Goal: Information Seeking & Learning: Learn about a topic

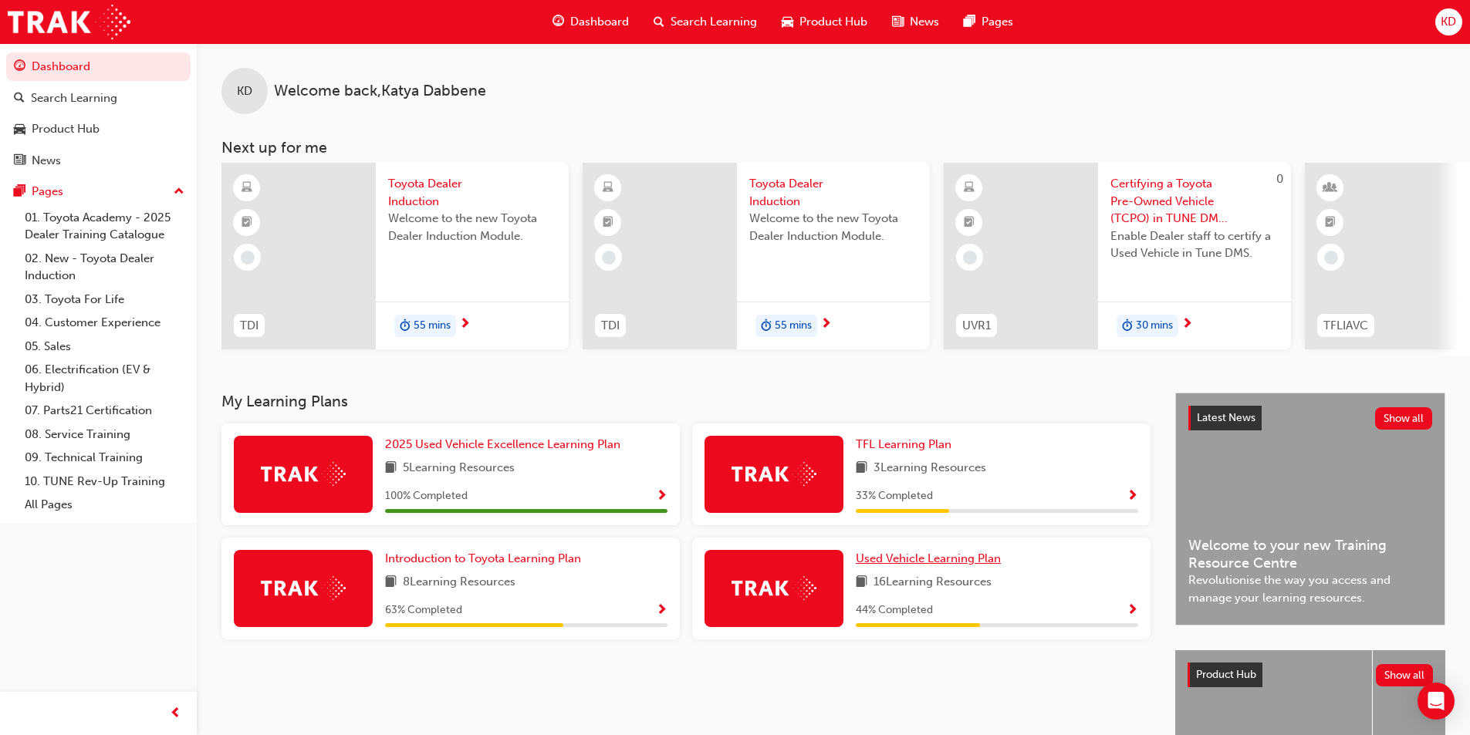
click at [961, 562] on span "Used Vehicle Learning Plan" at bounding box center [928, 559] width 145 height 14
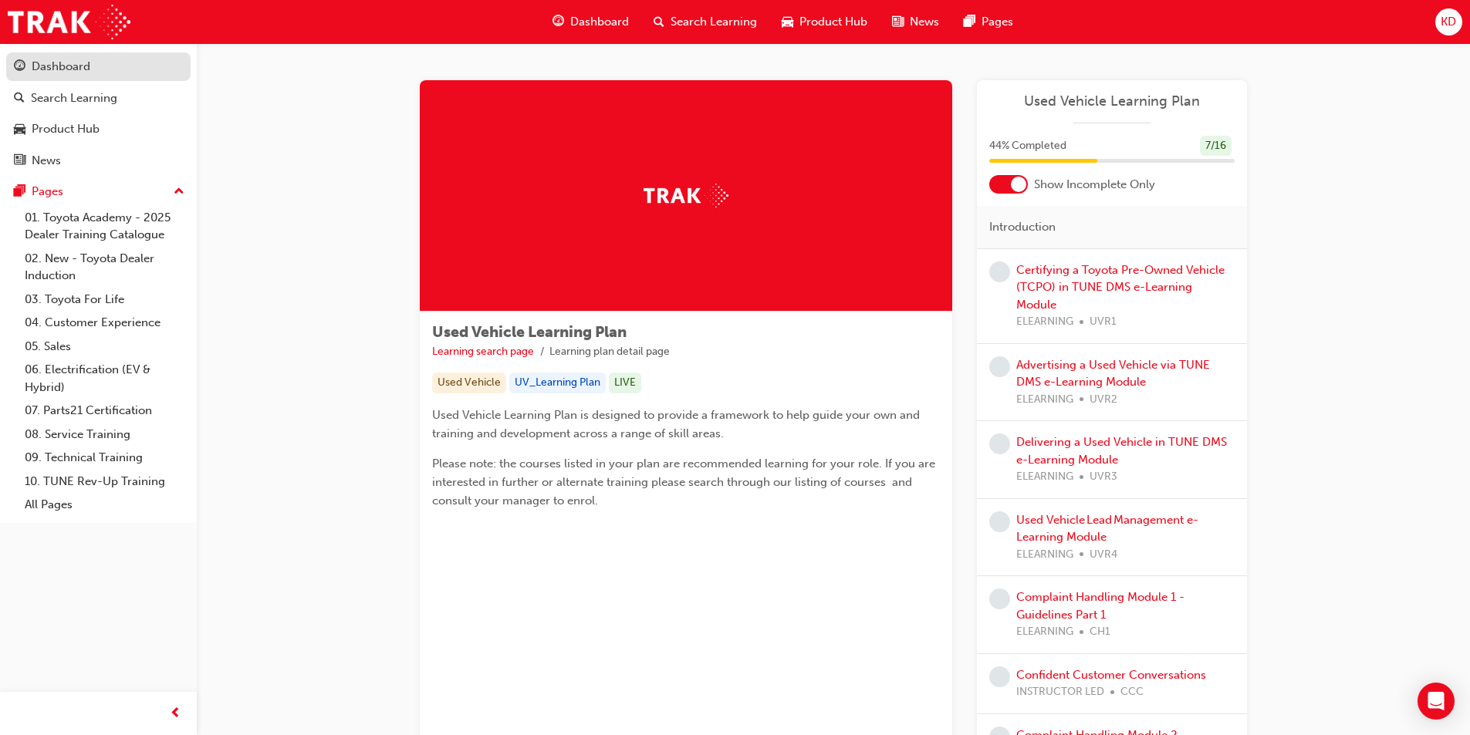
click at [86, 63] on div "Dashboard" at bounding box center [61, 67] width 59 height 18
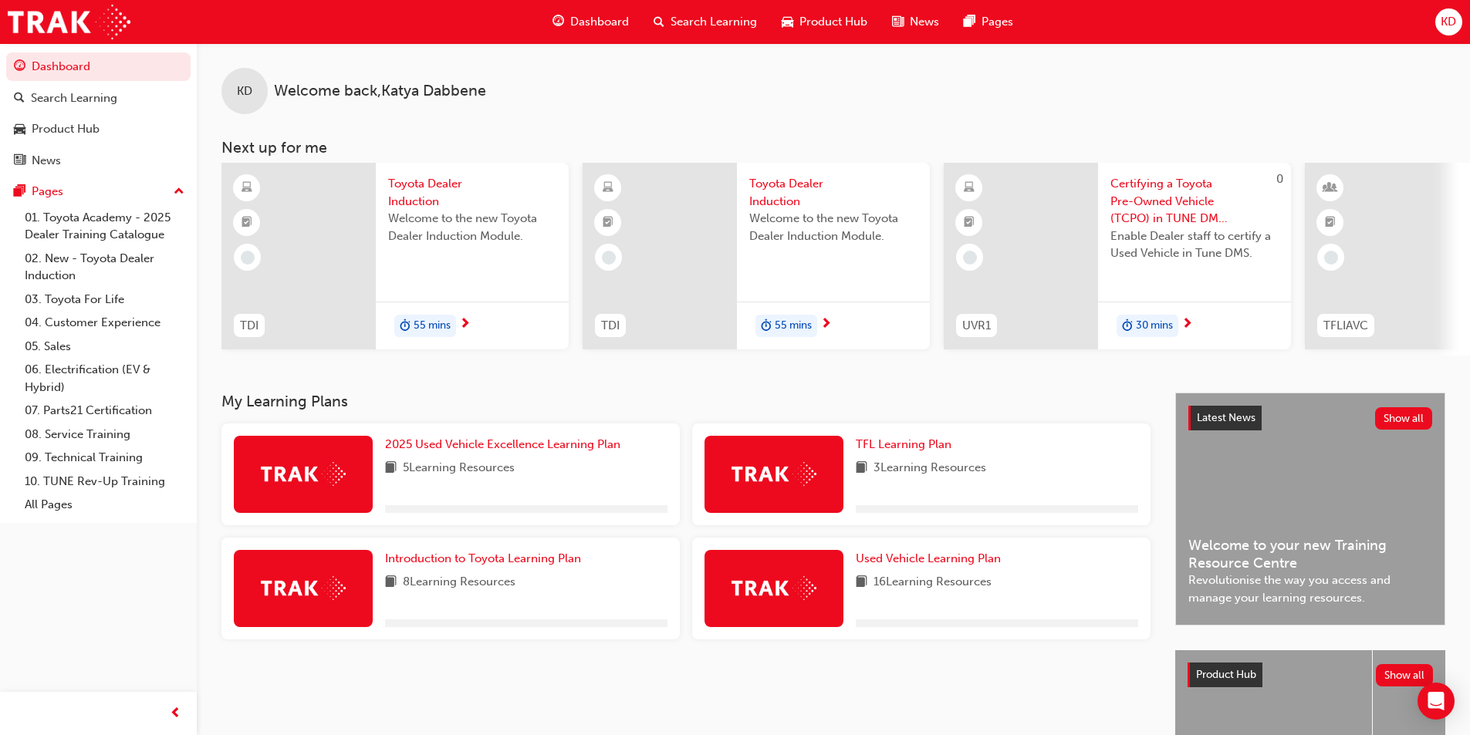
scroll to position [77, 0]
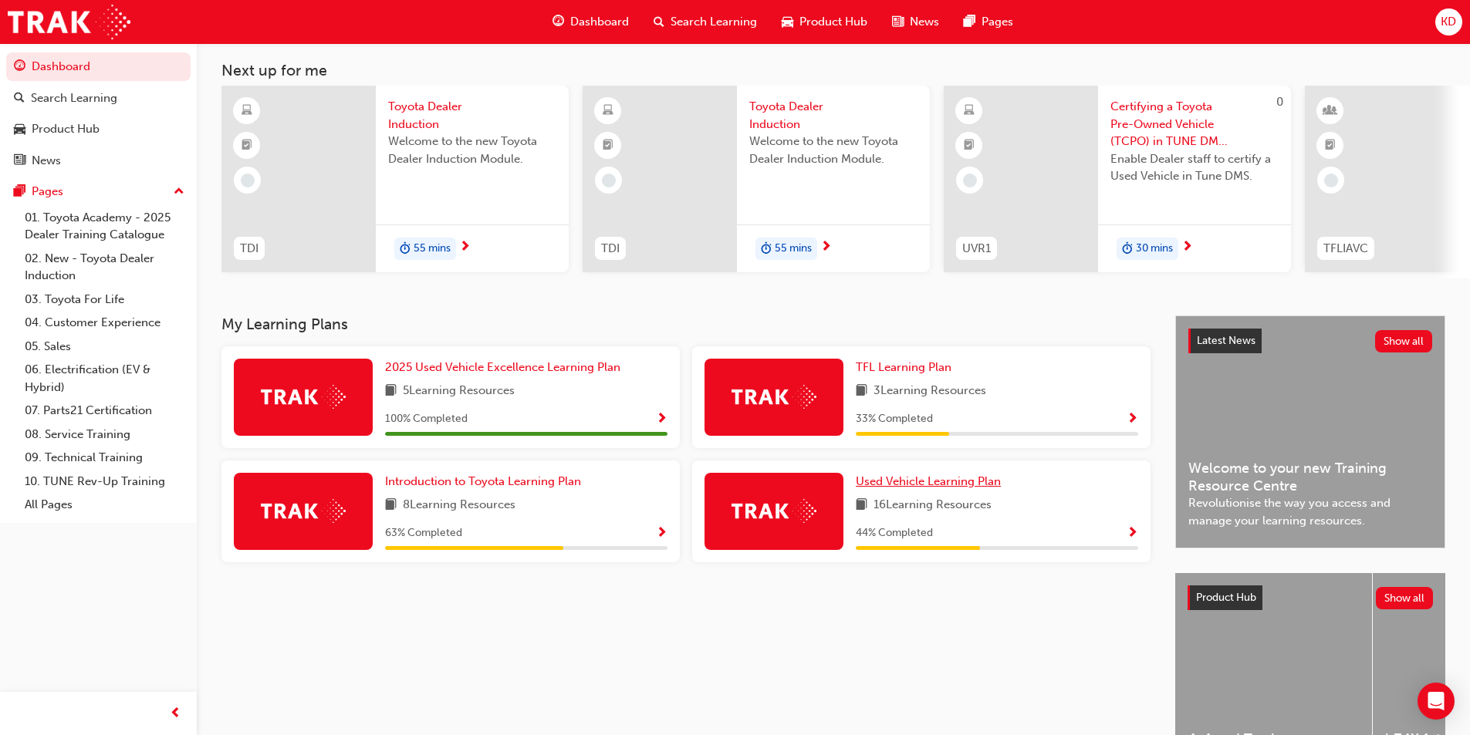
click at [911, 488] on span "Used Vehicle Learning Plan" at bounding box center [928, 482] width 145 height 14
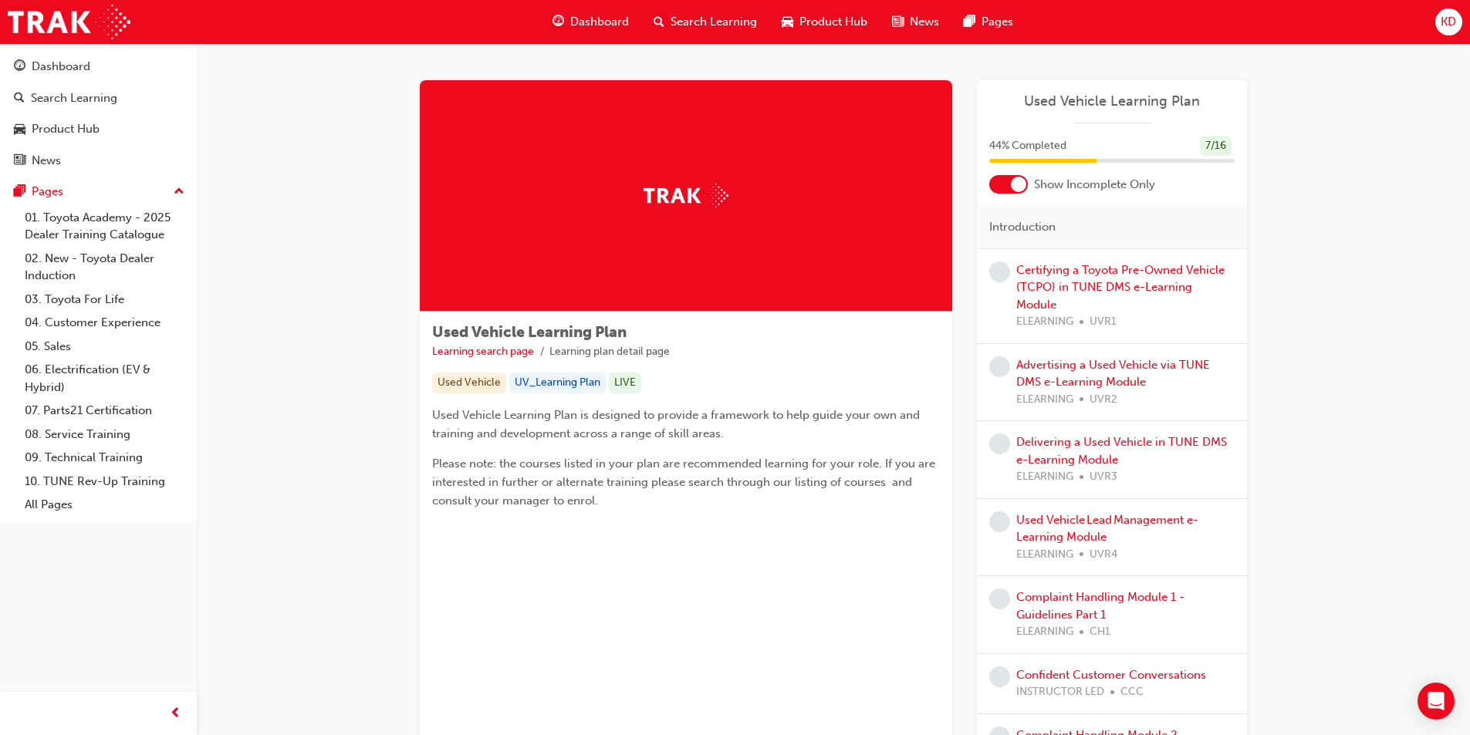
scroll to position [77, 0]
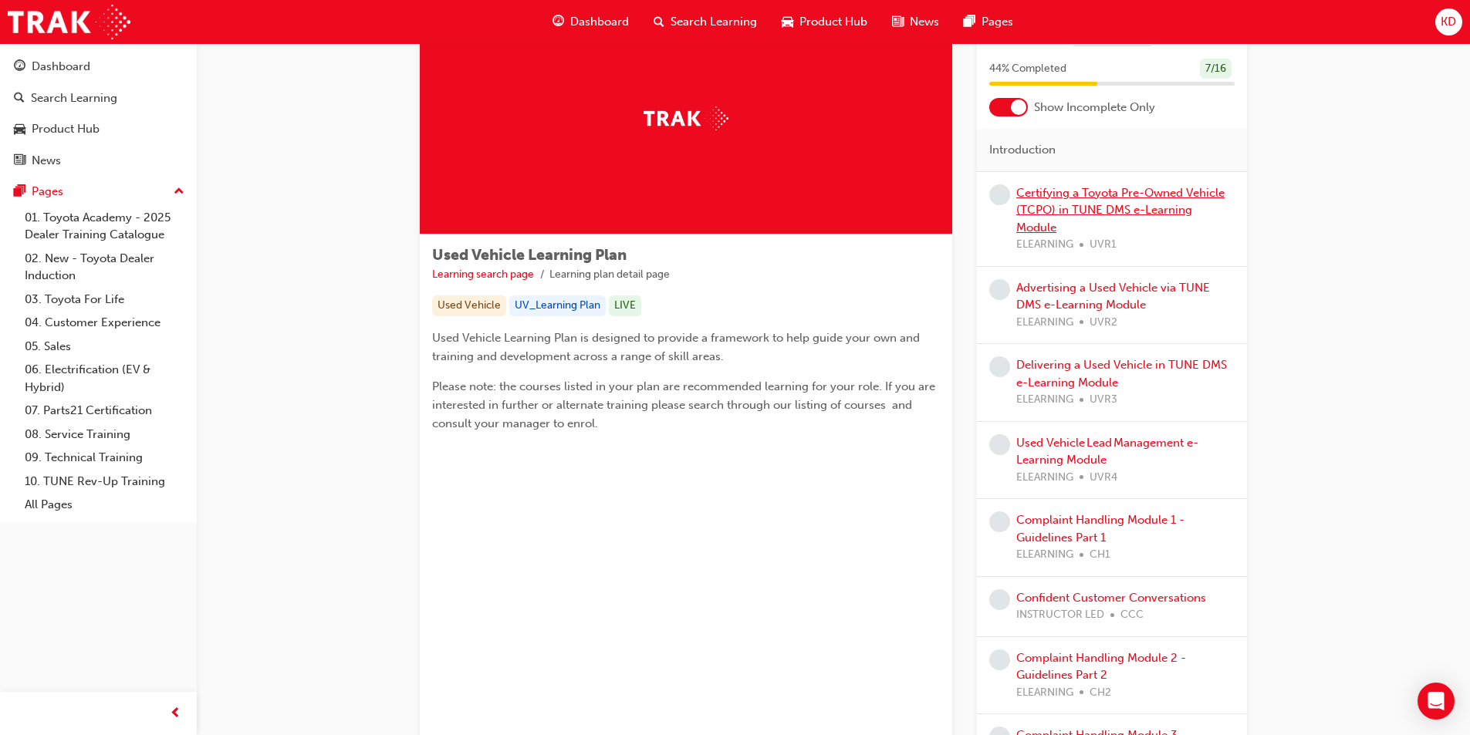
click at [1095, 204] on link "Certifying a Toyota Pre-Owned Vehicle (TCPO) in TUNE DMS e-Learning Module" at bounding box center [1120, 210] width 208 height 49
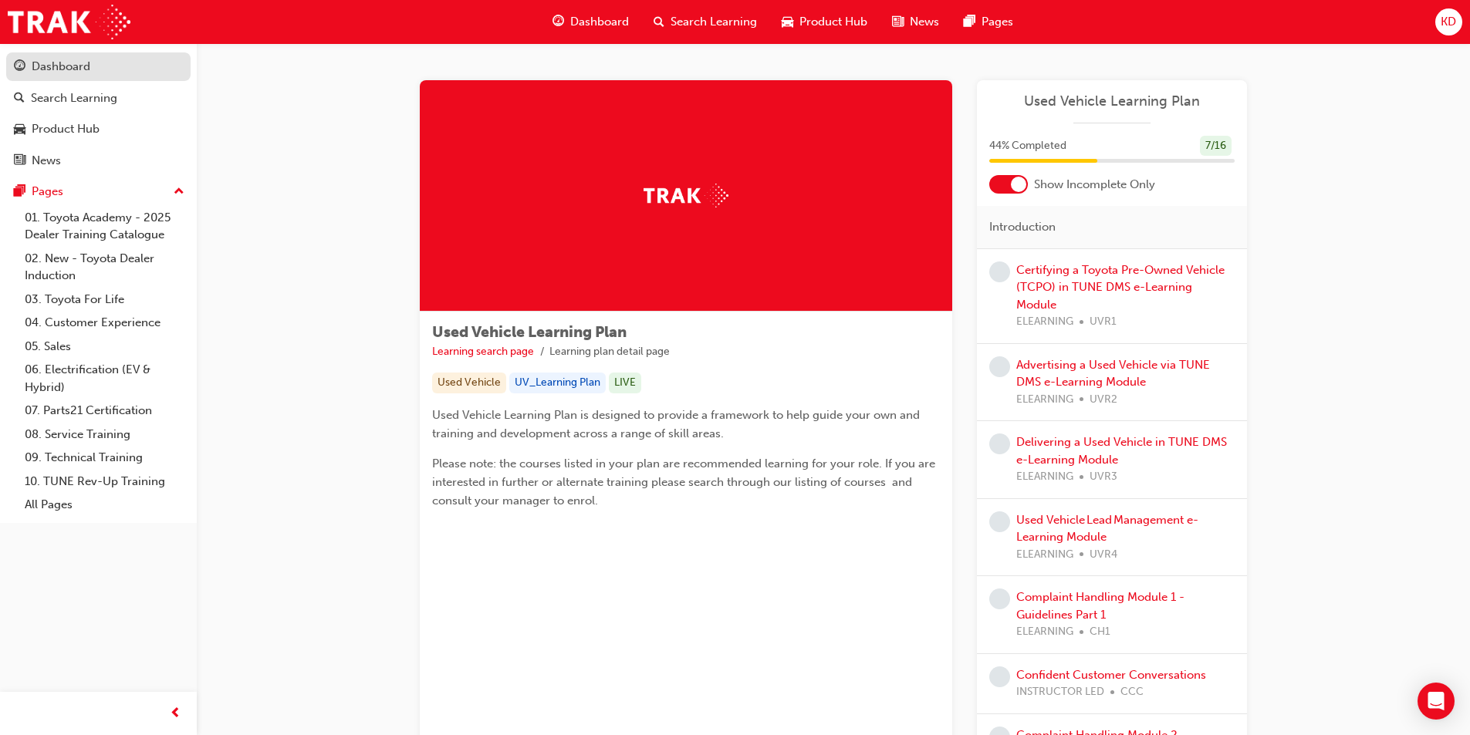
click at [85, 73] on div "Dashboard" at bounding box center [61, 67] width 59 height 18
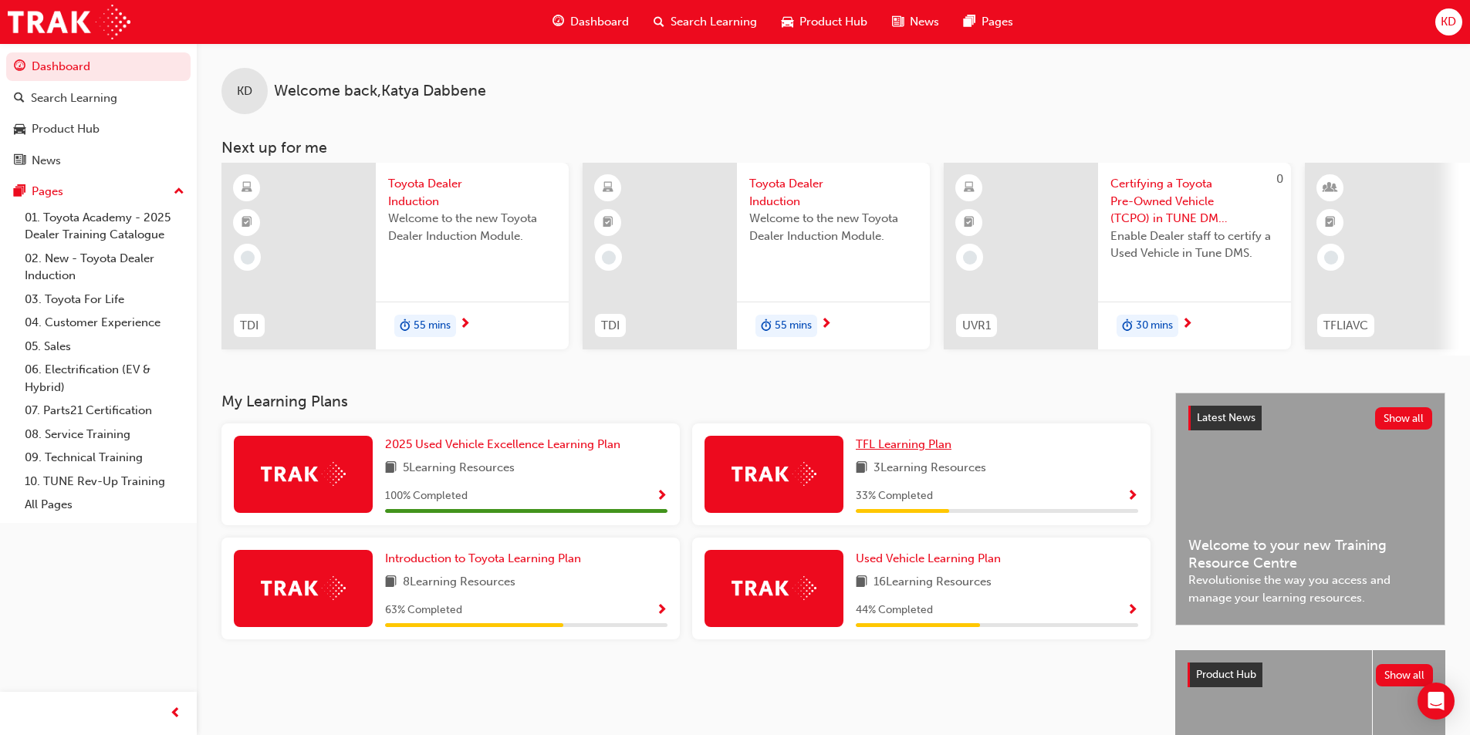
click at [897, 450] on span "TFL Learning Plan" at bounding box center [904, 445] width 96 height 14
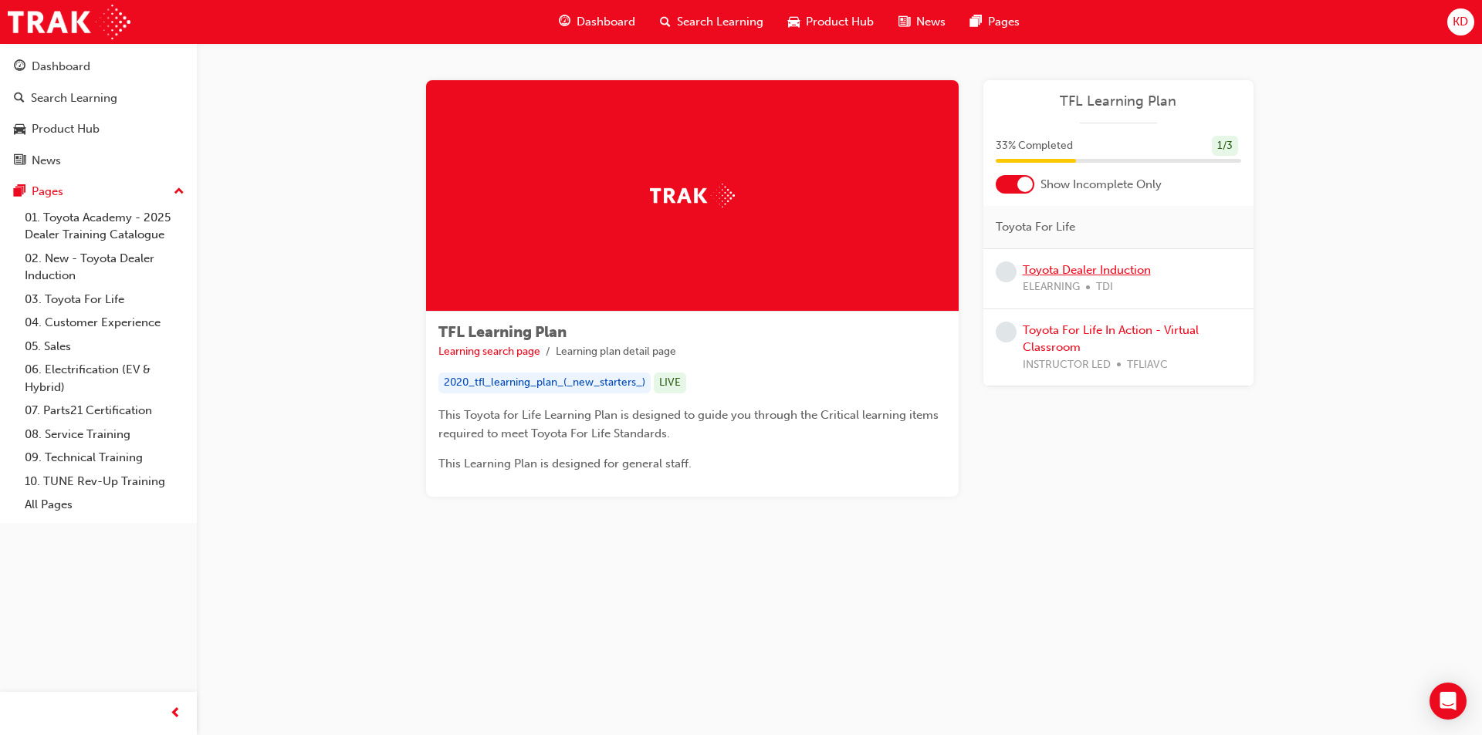
click at [1049, 271] on link "Toyota Dealer Induction" at bounding box center [1087, 270] width 128 height 14
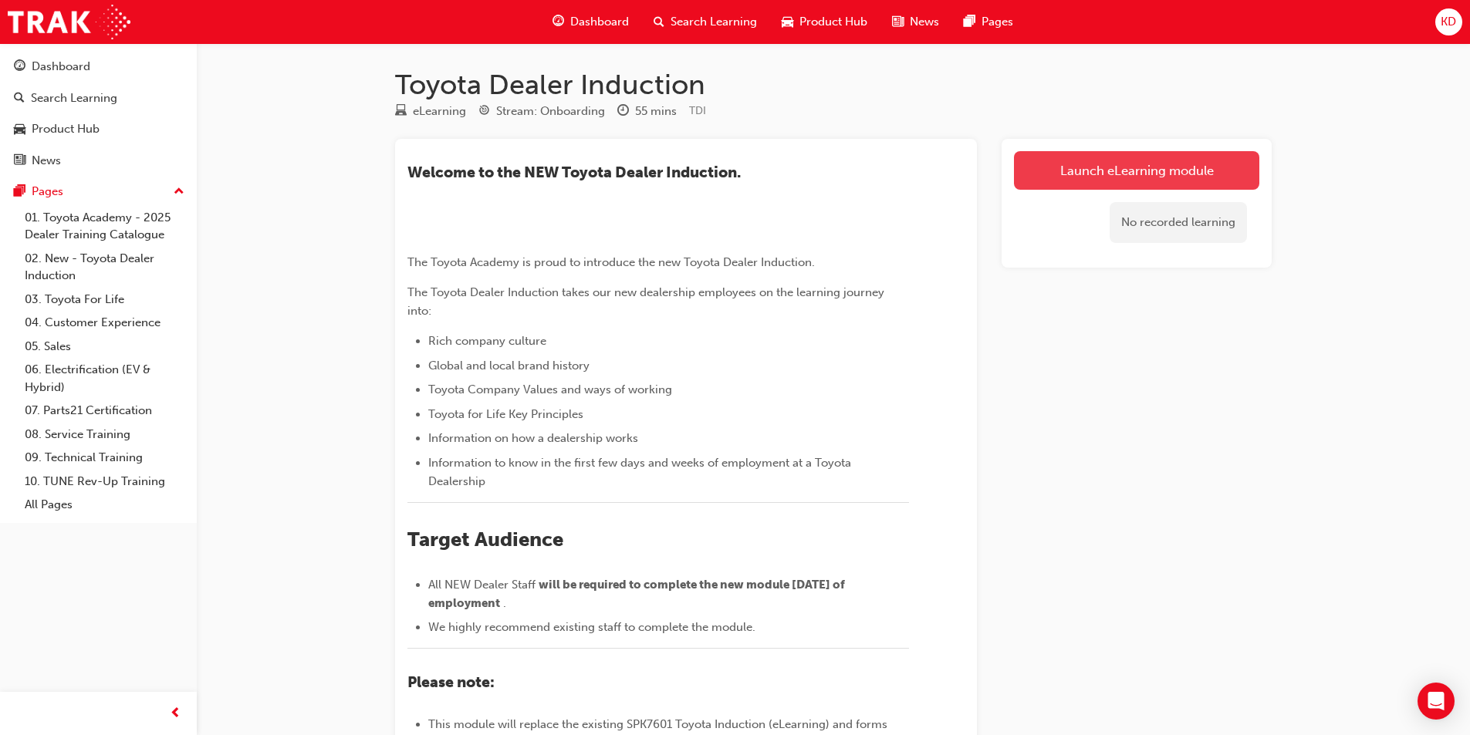
click at [1056, 177] on link "Launch eLearning module" at bounding box center [1136, 170] width 245 height 39
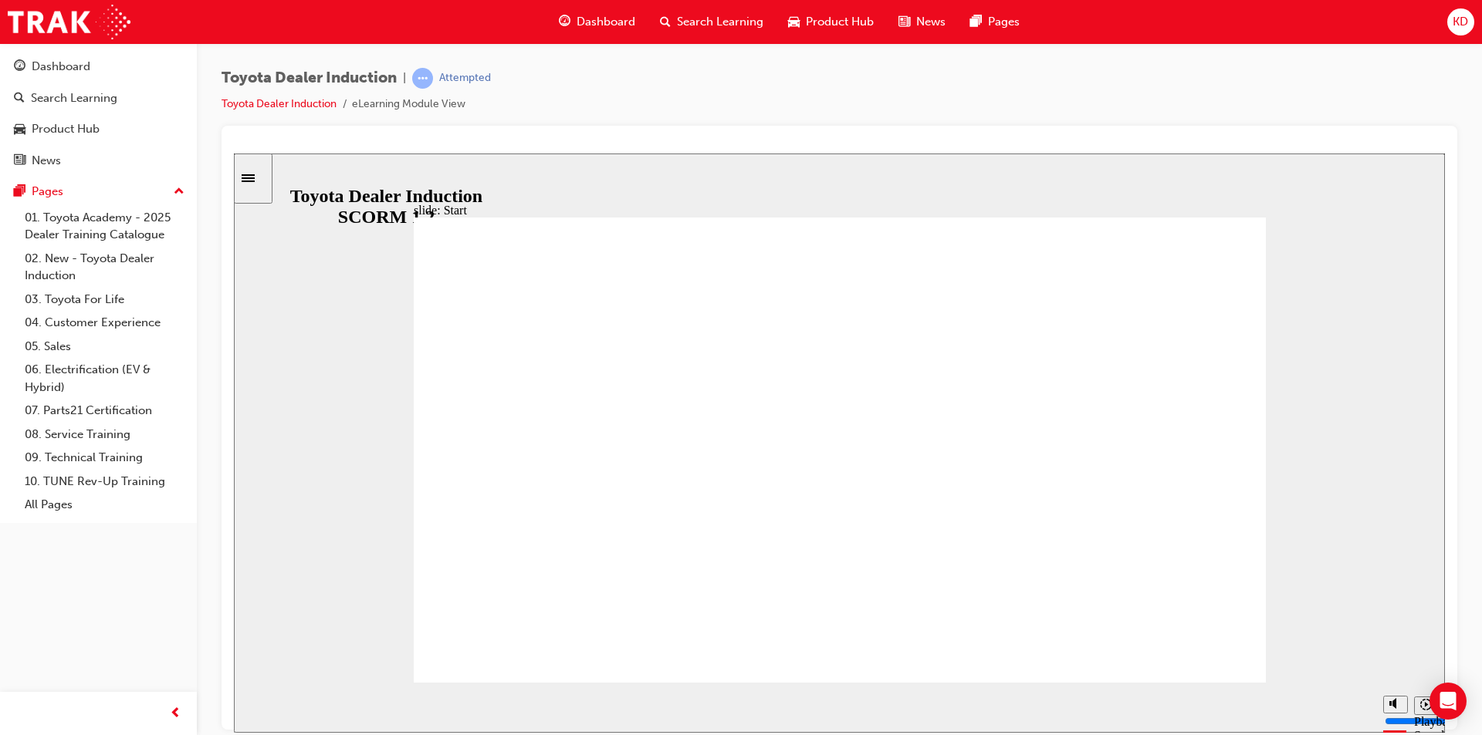
type input "4600"
type input "5"
type input "4700"
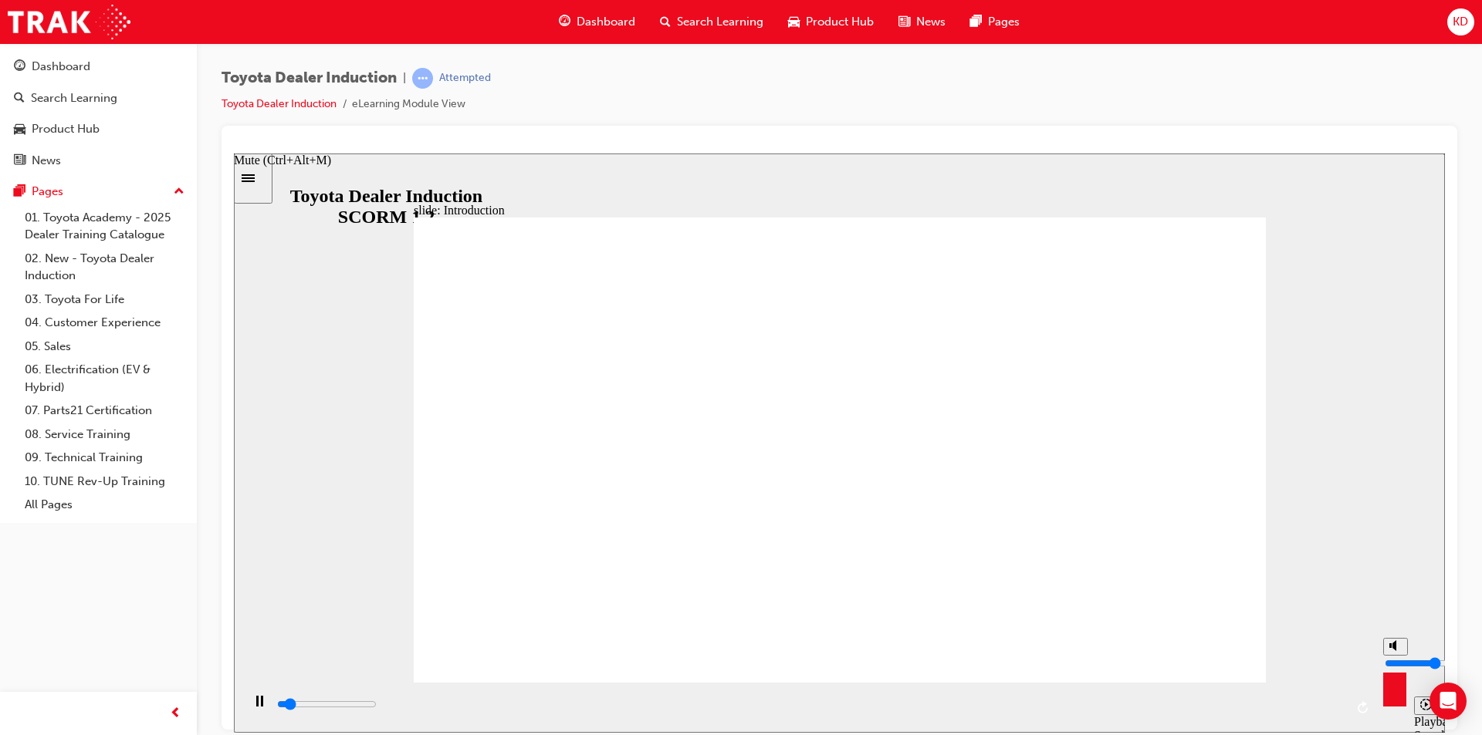
type input "5"
click at [1393, 661] on input "volume" at bounding box center [1434, 663] width 100 height 12
type input "5300"
type input "2"
type input "5300"
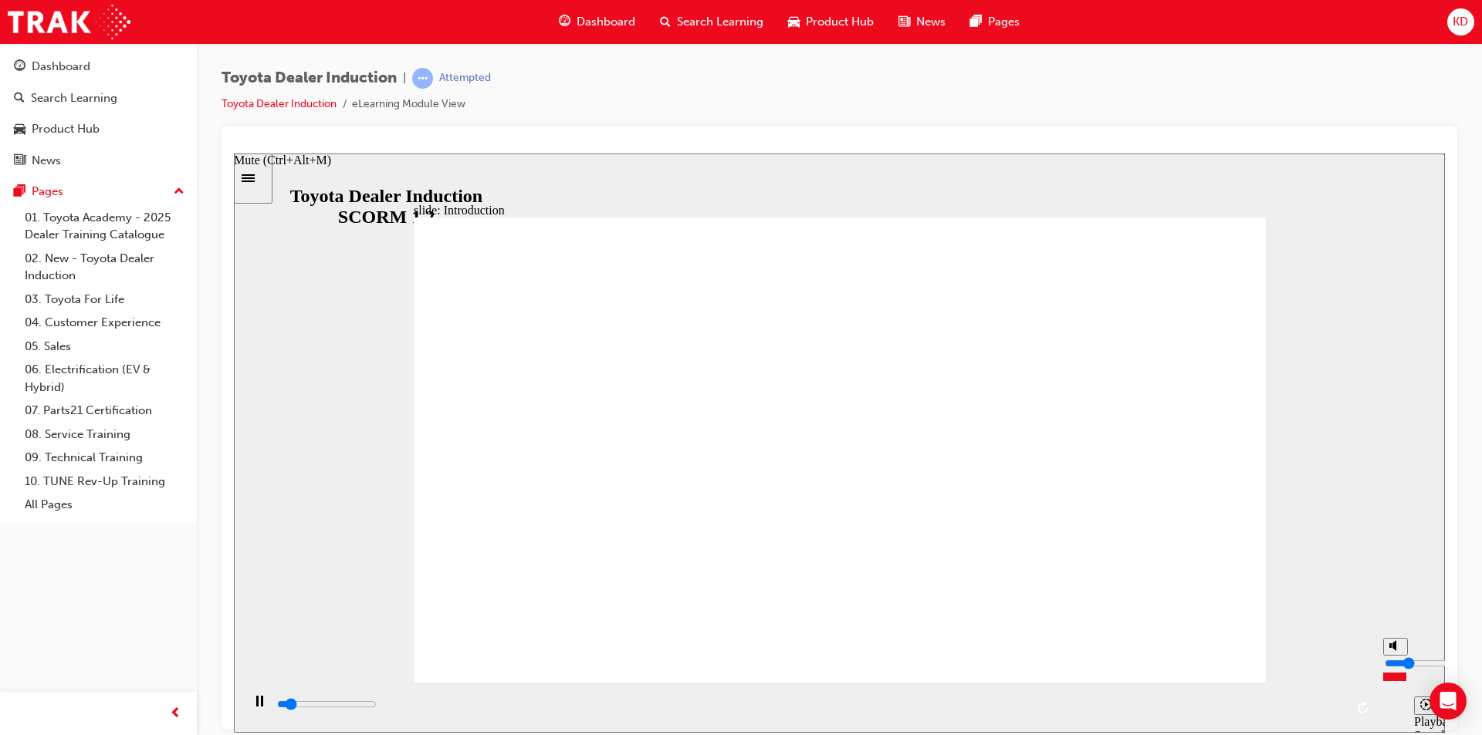
type input "2"
click at [1394, 669] on input "volume" at bounding box center [1434, 663] width 100 height 12
click at [1394, 668] on input "volume" at bounding box center [1434, 663] width 100 height 12
type input "8600"
type input "3"
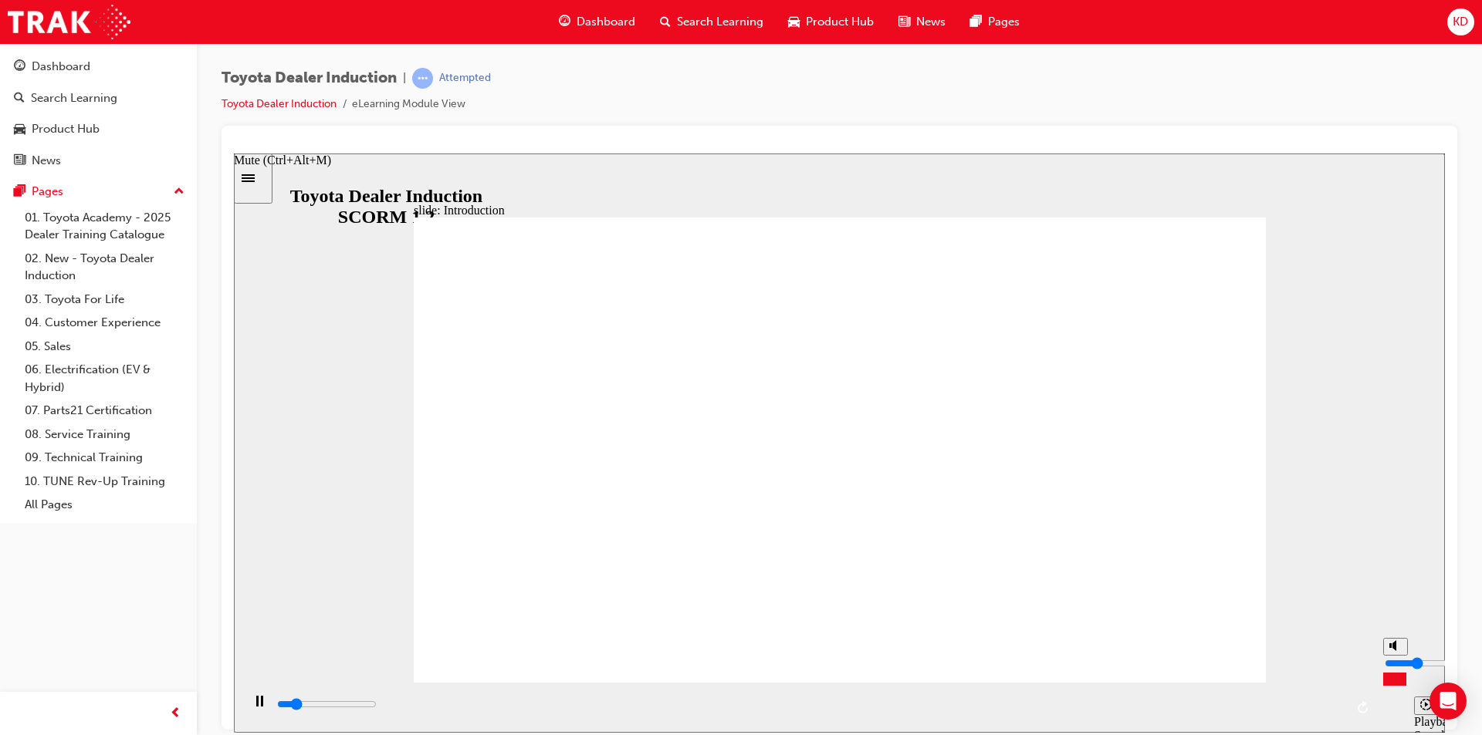
type input "9100"
type input "3"
click at [1394, 669] on input "volume" at bounding box center [1434, 663] width 100 height 12
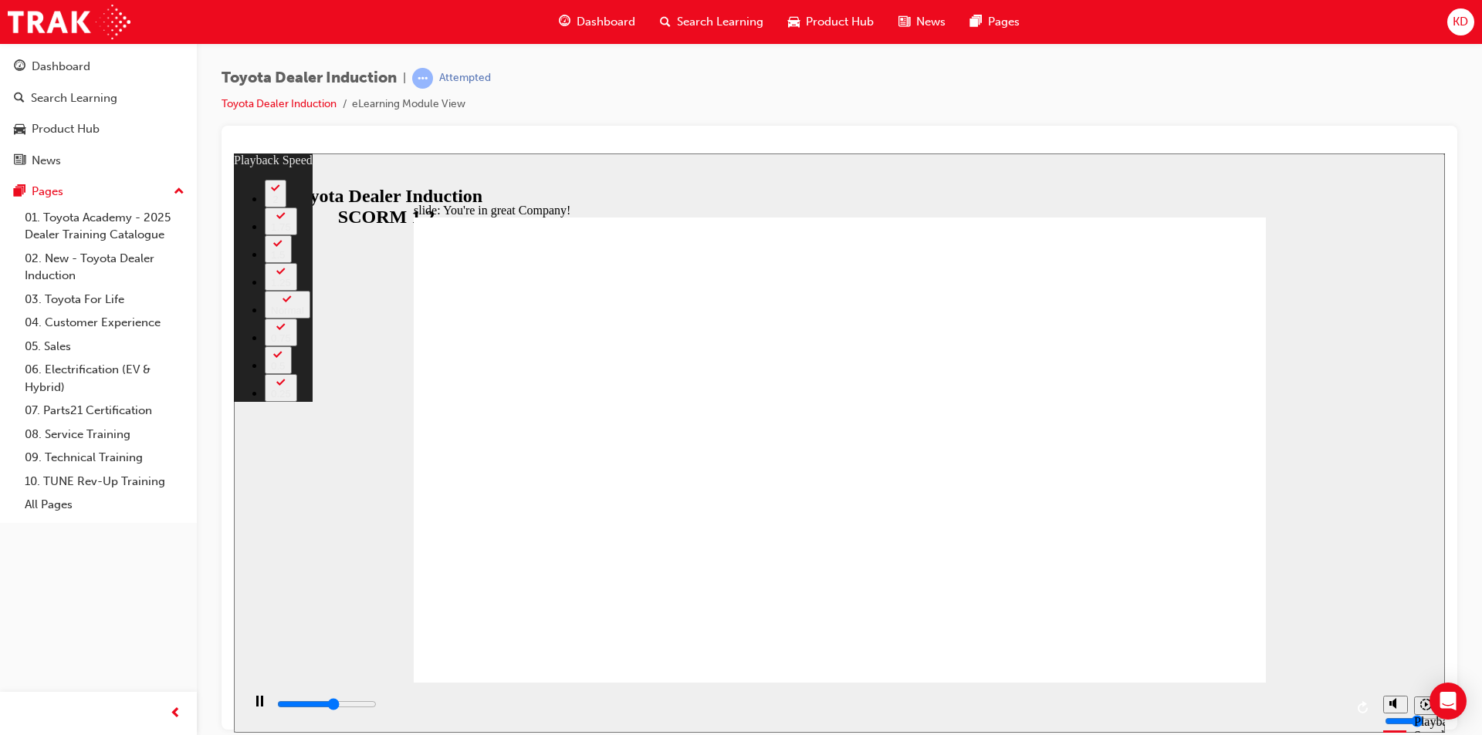
type input "4300"
type input "0"
type input "4300"
type input "0"
type input "4500"
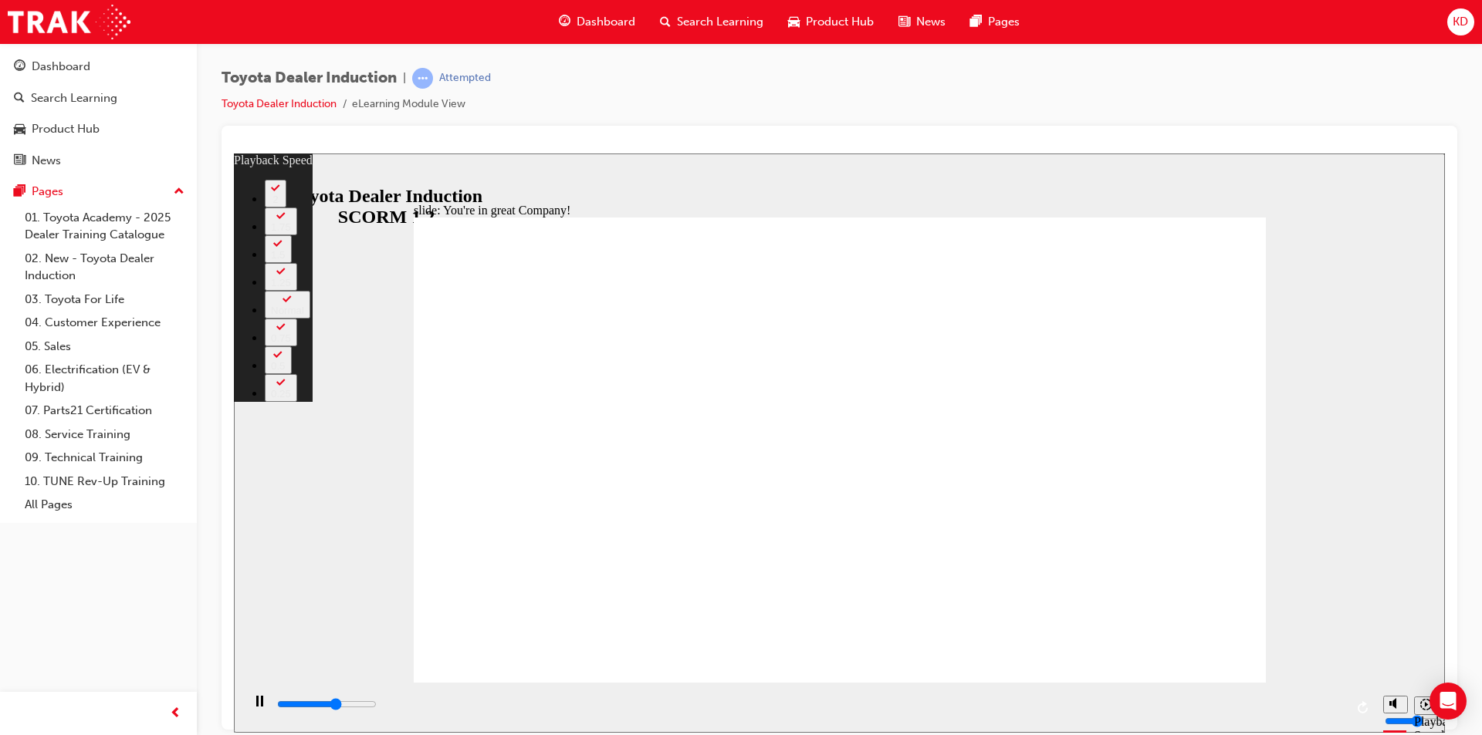
type input "0"
type input "4600"
type input "0"
type input "4900"
type input "1"
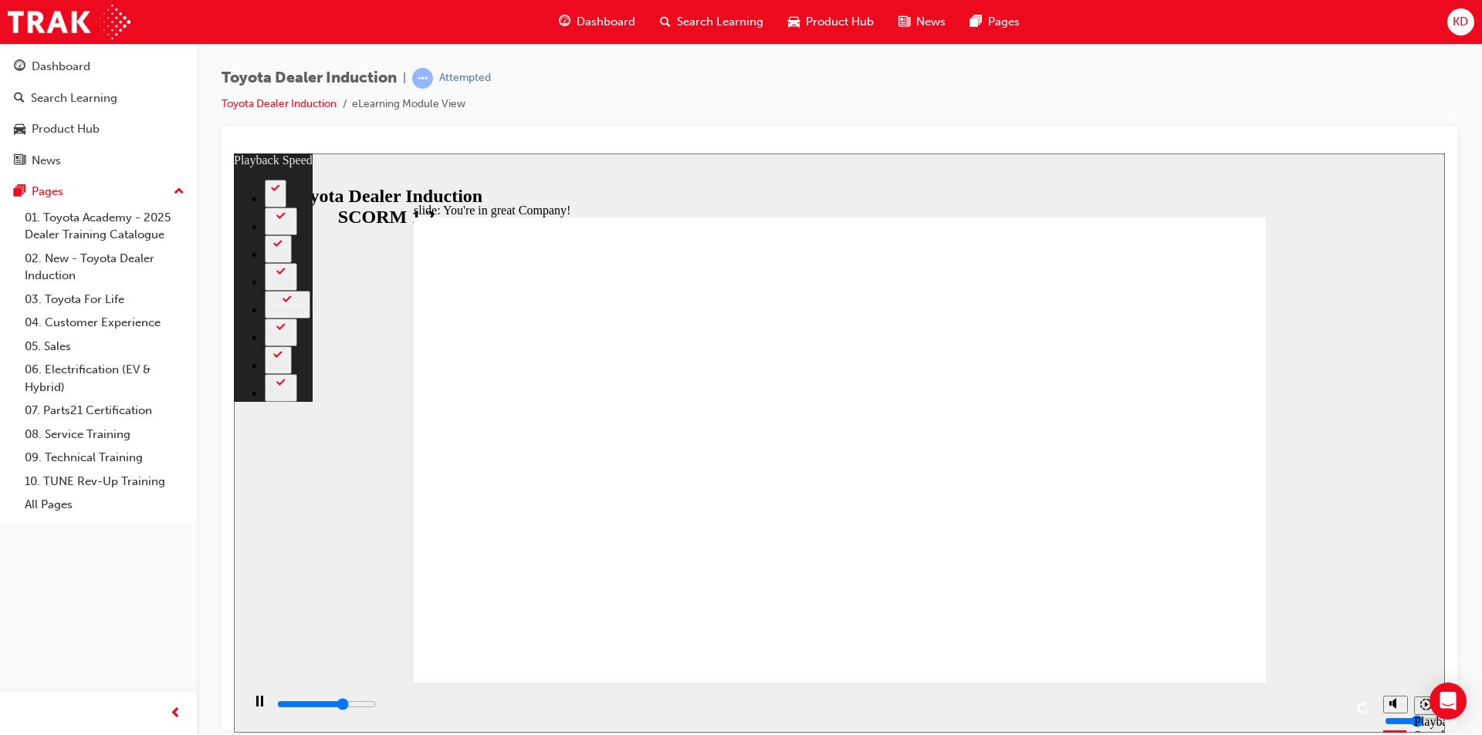
type input "5100"
type input "1"
type input "5400"
type input "1"
type input "5600"
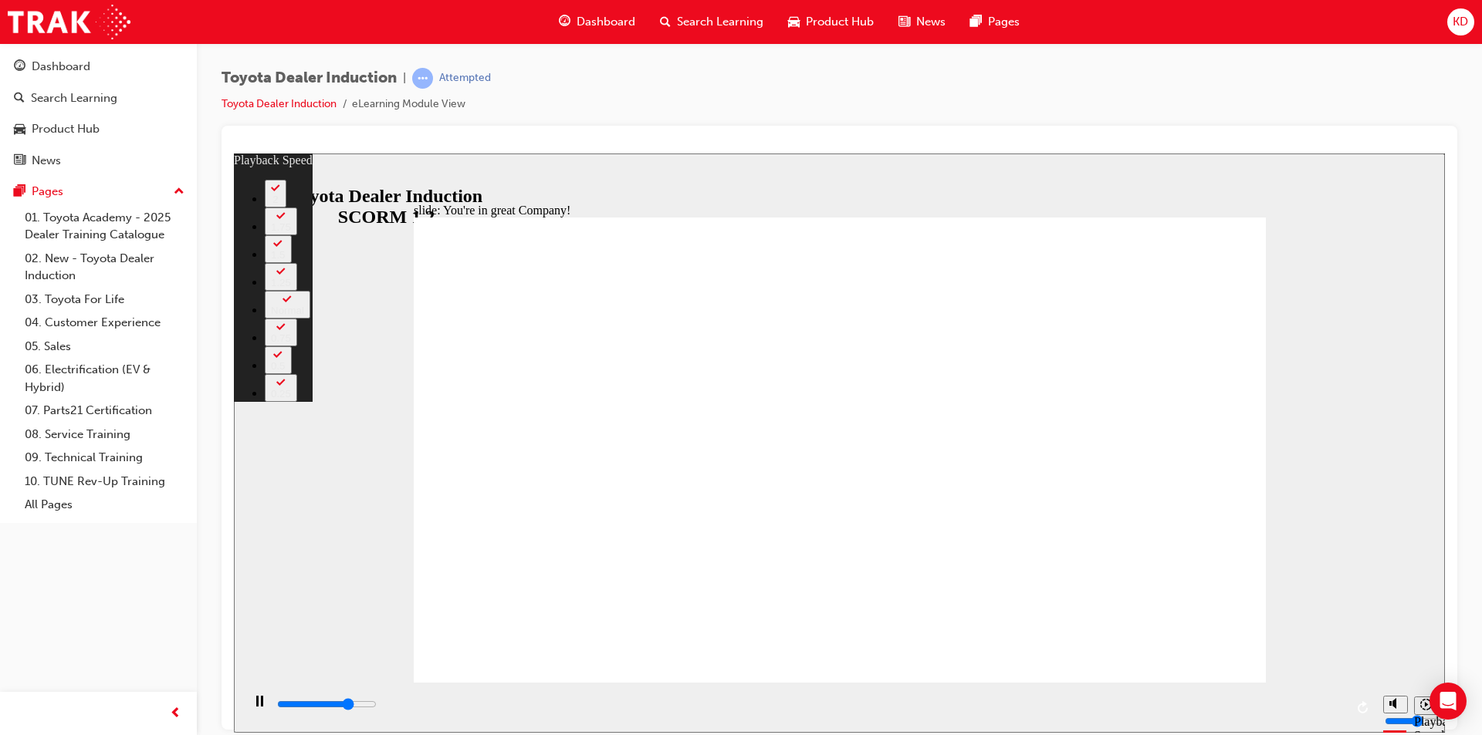
type input "1"
type input "5900"
type input "2"
type input "6200"
type input "2"
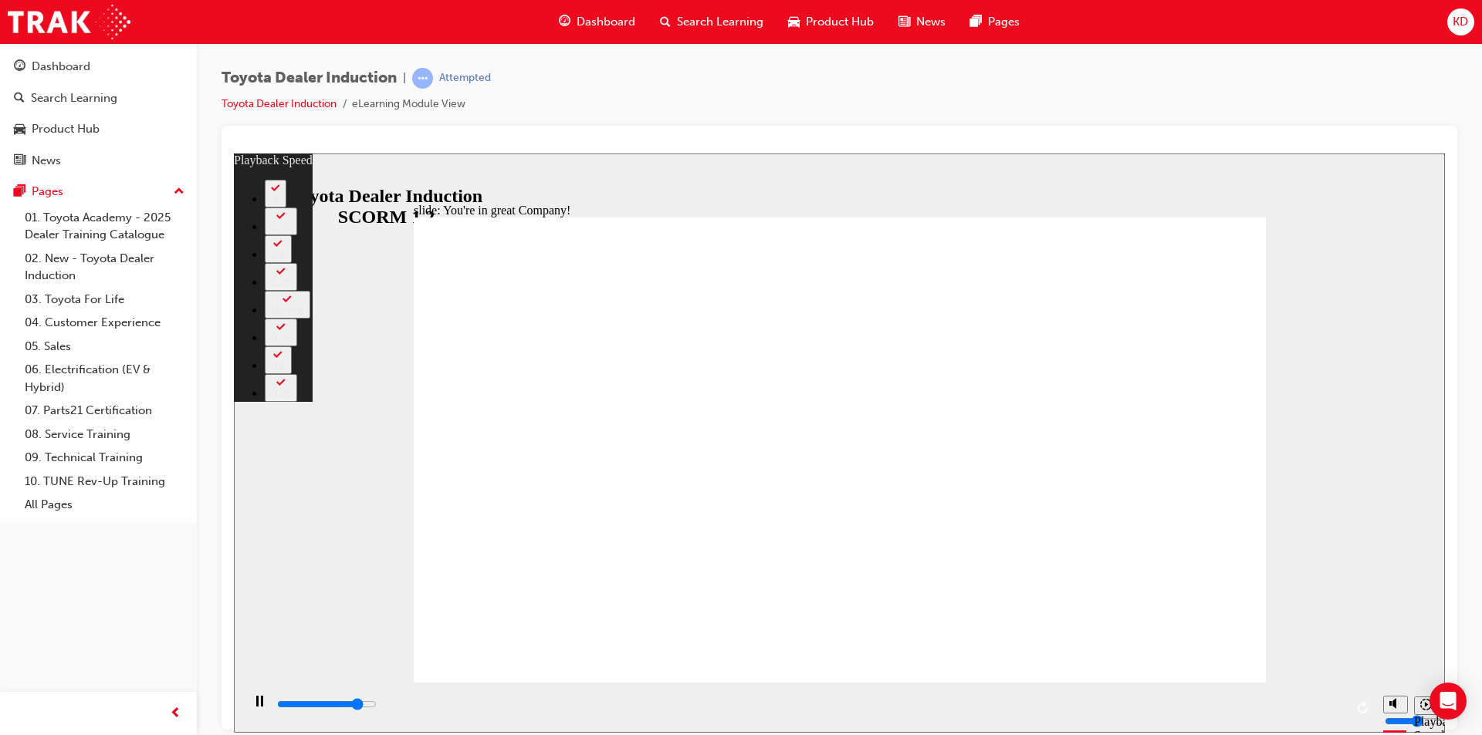
type input "6400"
type input "2"
type input "6700"
type input "2"
type input "7000"
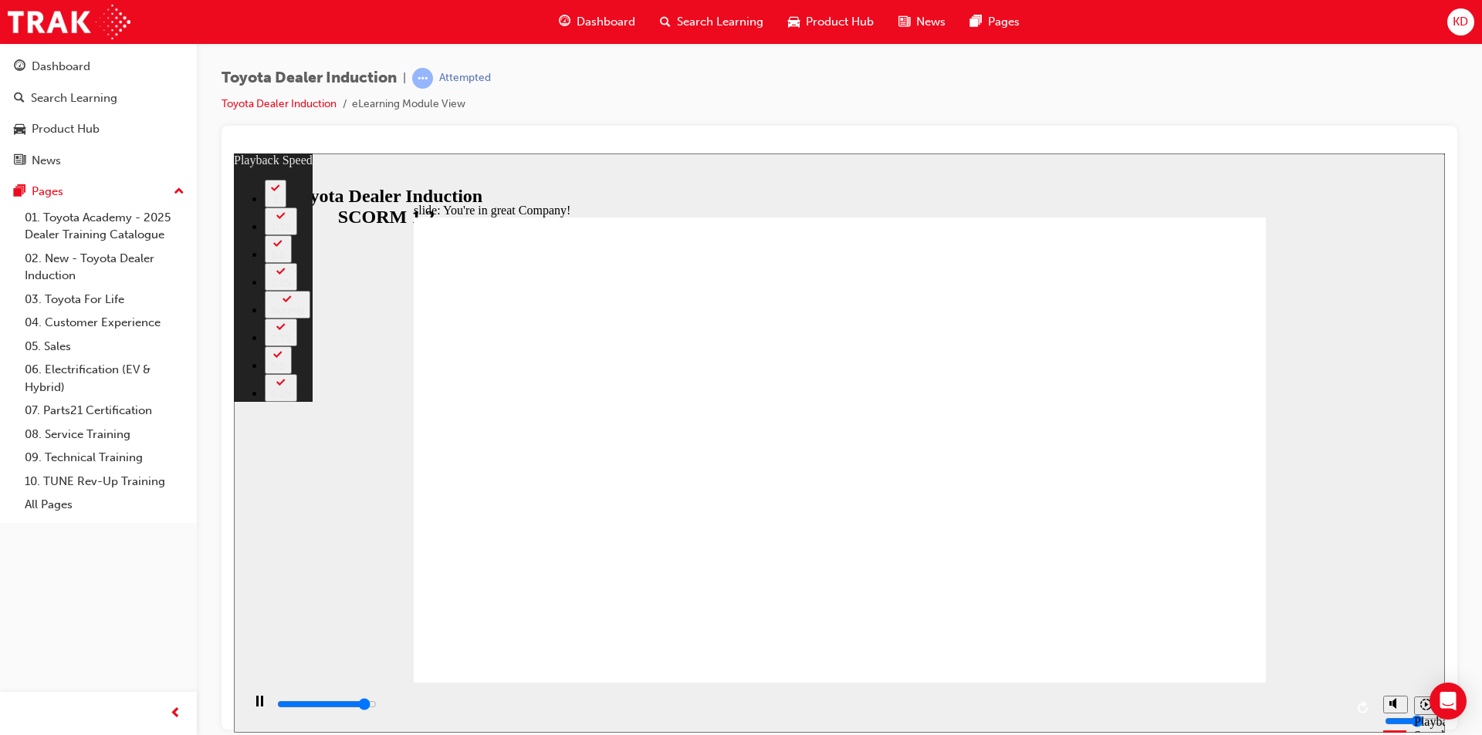
type input "3"
type input "7200"
type input "3"
type input "7500"
type input "3"
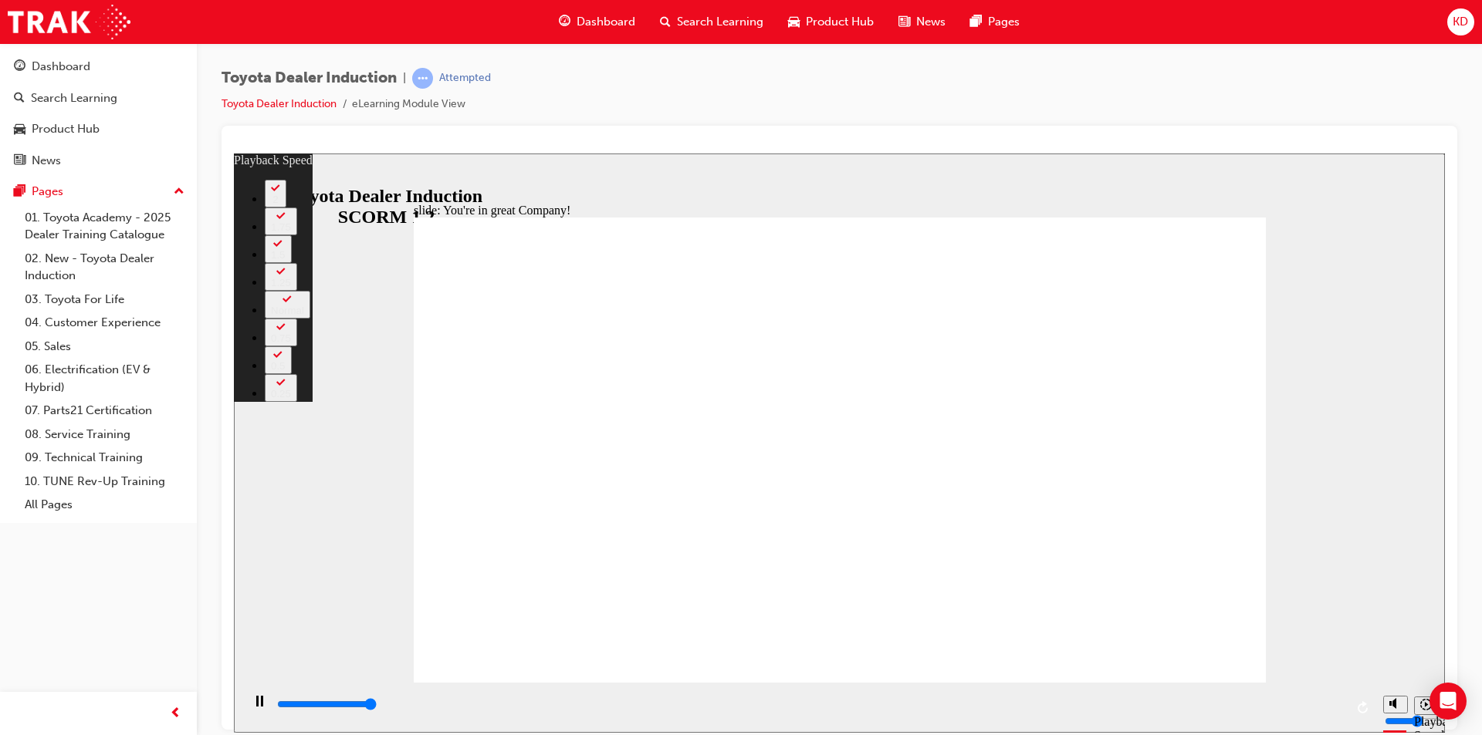
type input "7500"
type input "156"
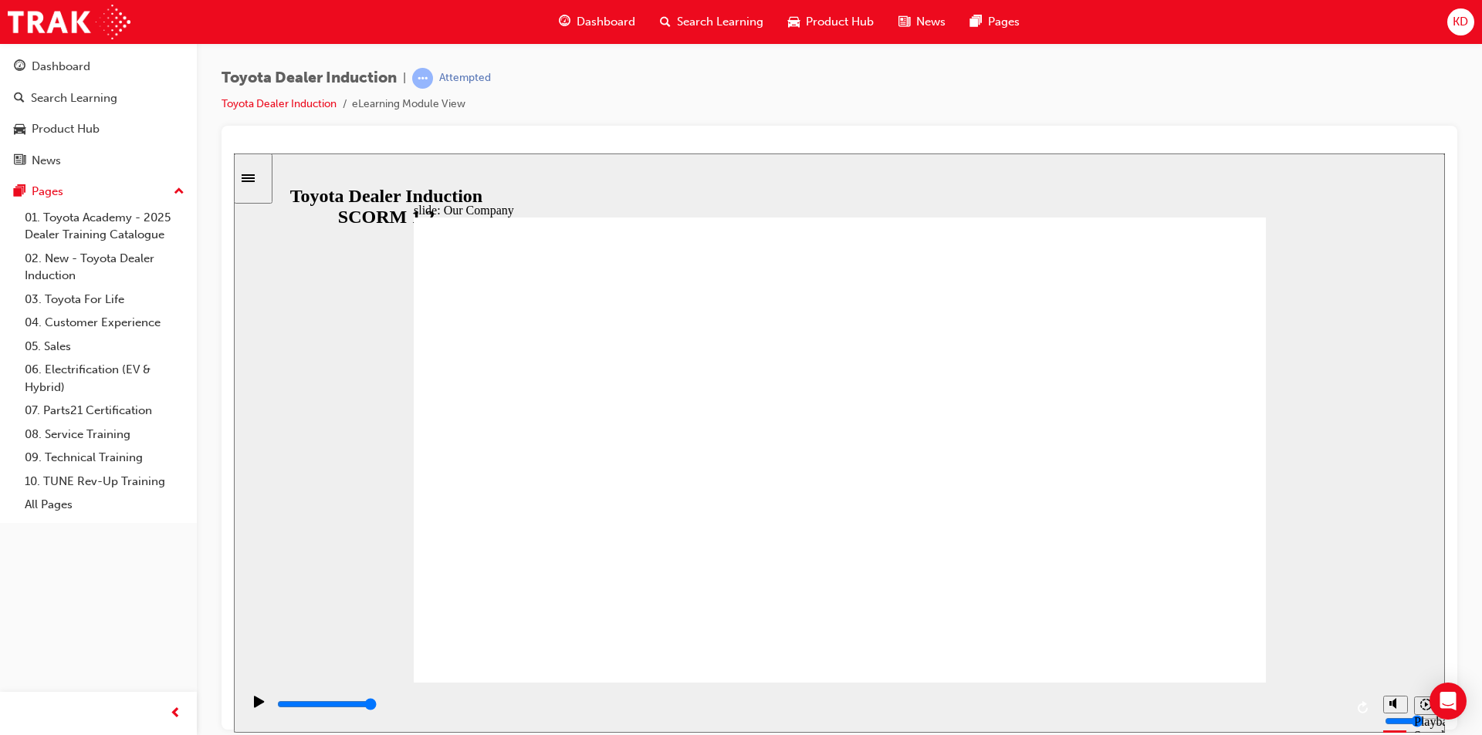
drag, startPoint x: 603, startPoint y: 590, endPoint x: 834, endPoint y: 595, distance: 230.8
drag, startPoint x: 832, startPoint y: 588, endPoint x: 1212, endPoint y: 627, distance: 381.7
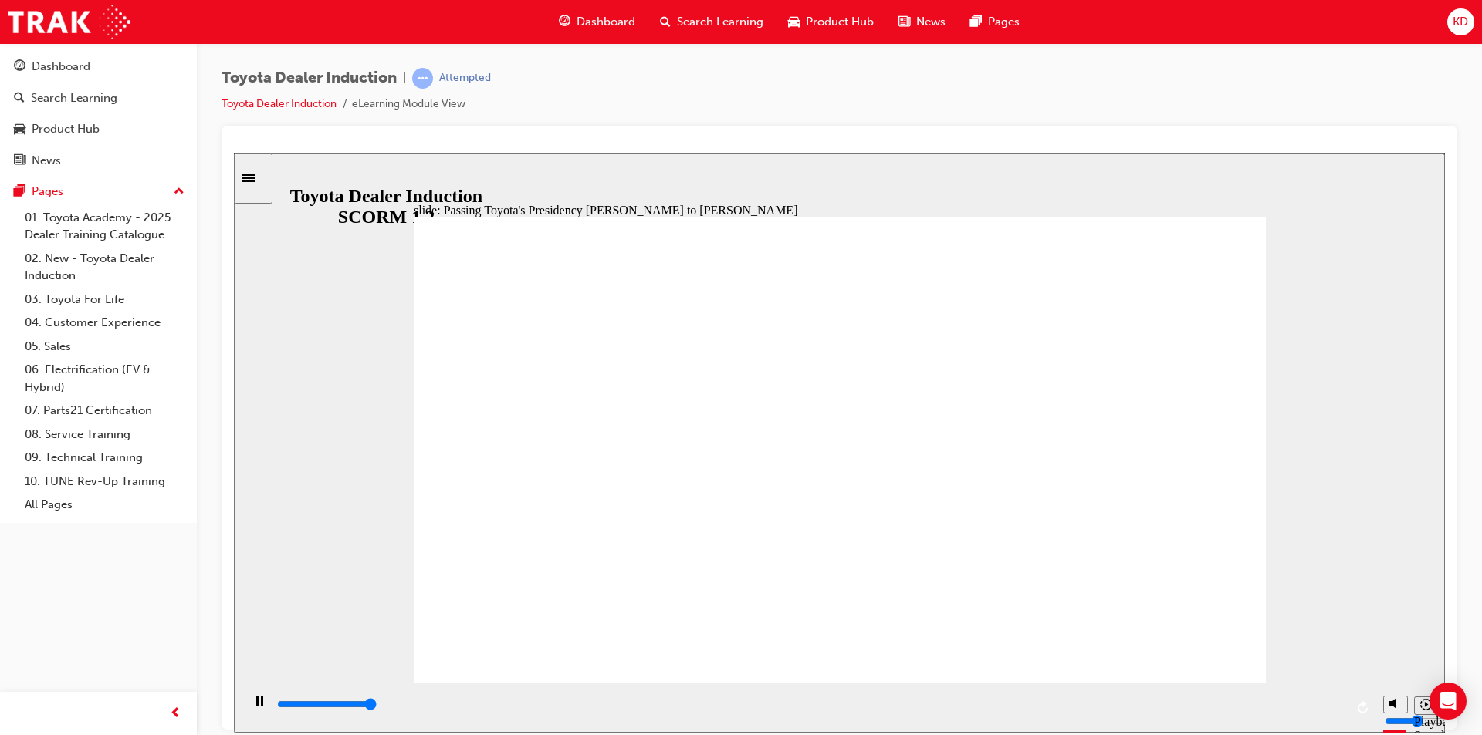
type input "5000"
radio input "false"
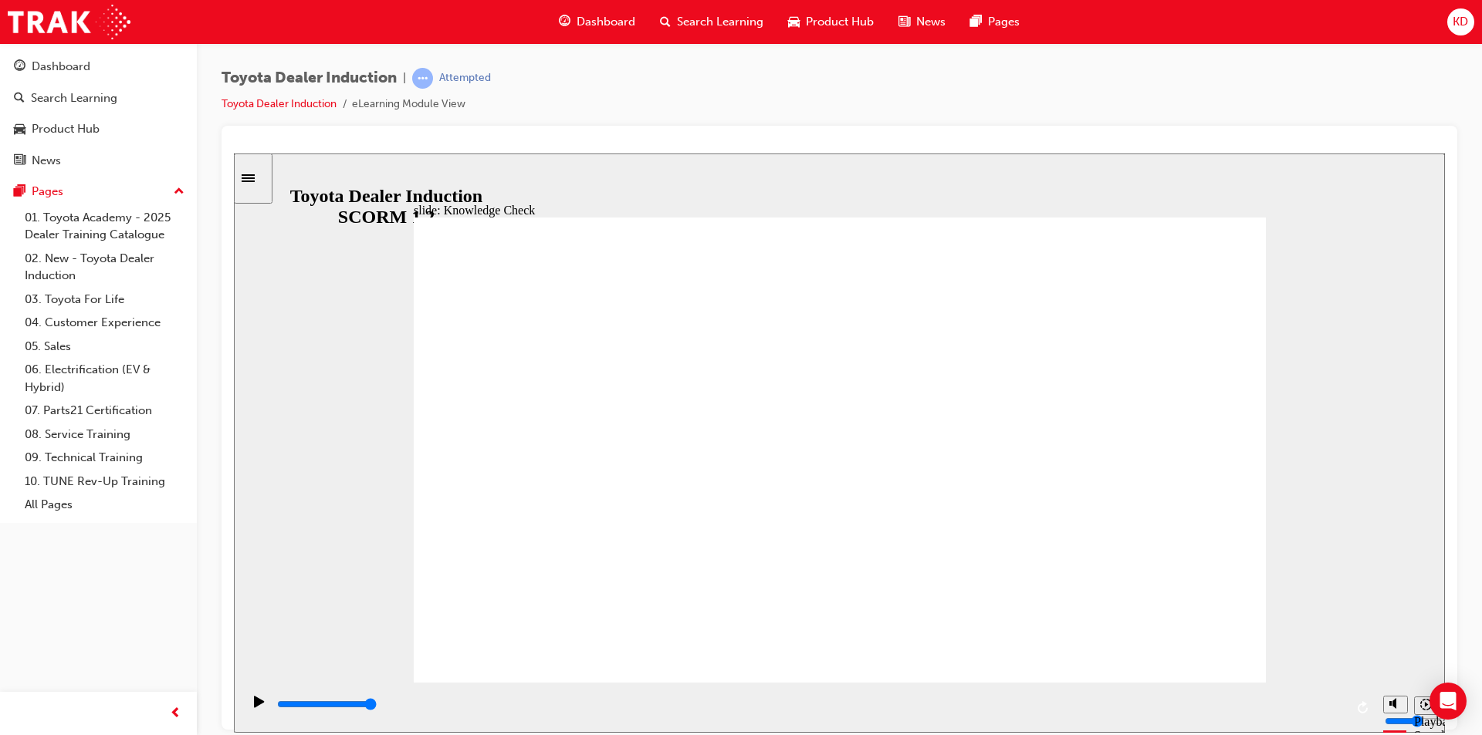
radio input "false"
radio input "true"
type input "5000"
radio input "true"
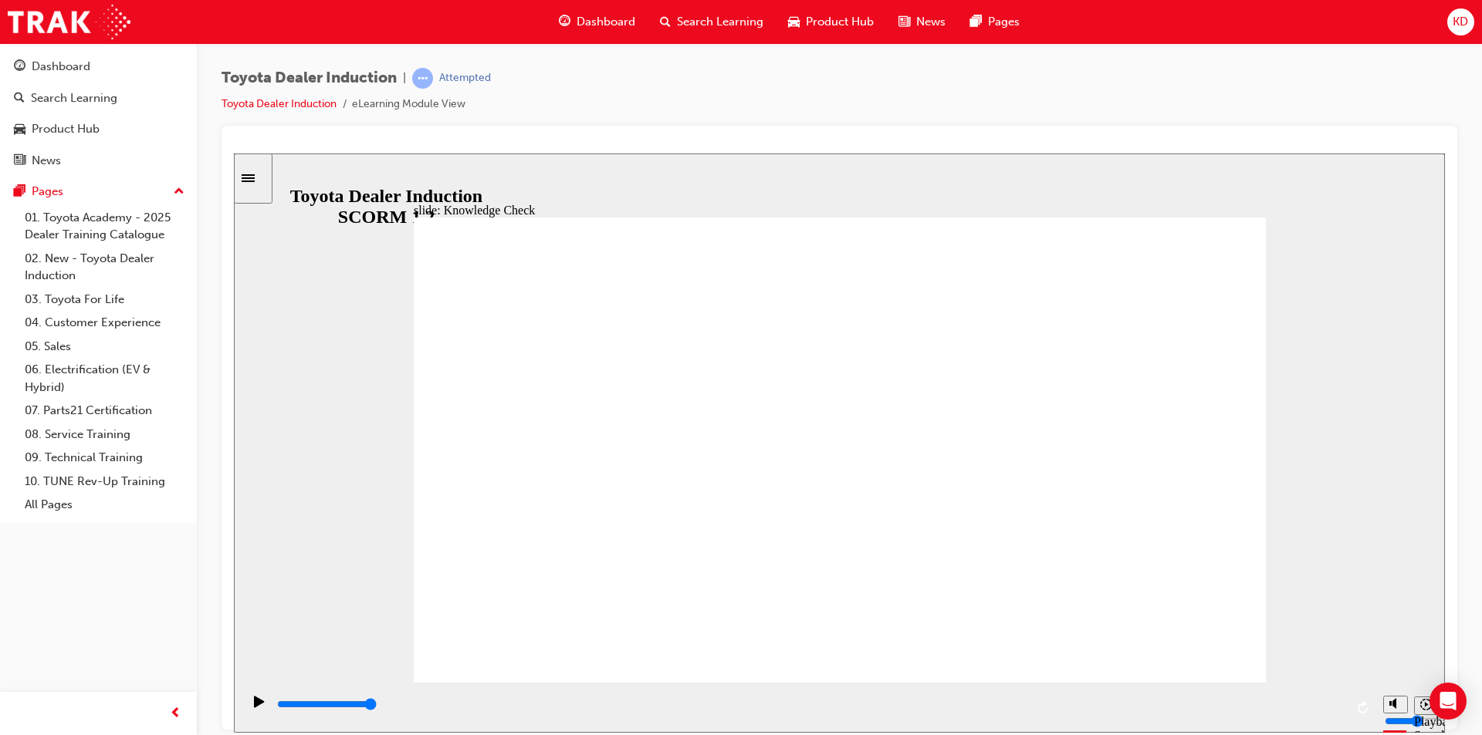
drag, startPoint x: 656, startPoint y: 469, endPoint x: 1194, endPoint y: 242, distance: 583.8
type input "31800"
click at [256, 702] on icon "Pause (Ctrl+Alt+P)" at bounding box center [259, 700] width 7 height 11
